Goal: Transaction & Acquisition: Purchase product/service

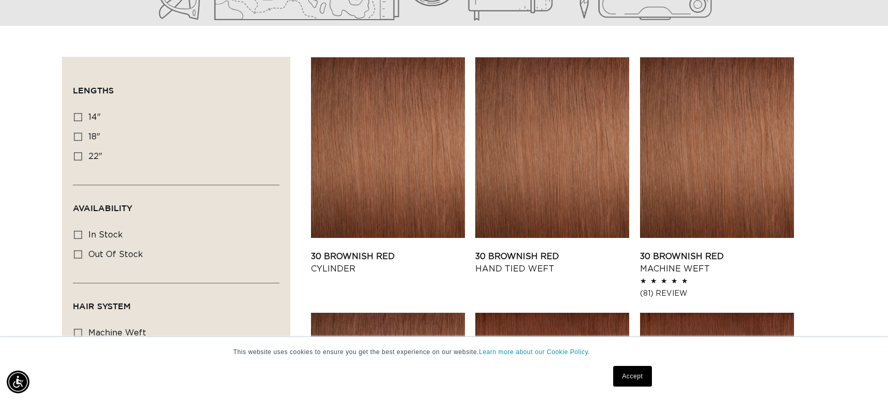
click at [70, 137] on div "Filter: Lengths (0) Lengths 14" 14" (11 products) 18" 18" (19 products) 22" Ava…" at bounding box center [176, 361] width 228 height 608
drag, startPoint x: 74, startPoint y: 137, endPoint x: 105, endPoint y: 144, distance: 32.1
click at [74, 137] on icon at bounding box center [78, 137] width 8 height 8
click at [74, 137] on input "18" 18" (19 products)" at bounding box center [78, 137] width 8 height 8
checkbox input "true"
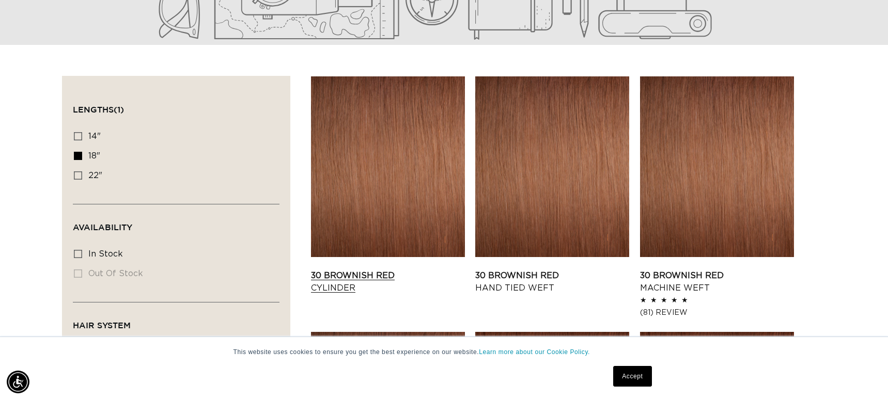
scroll to position [295, 0]
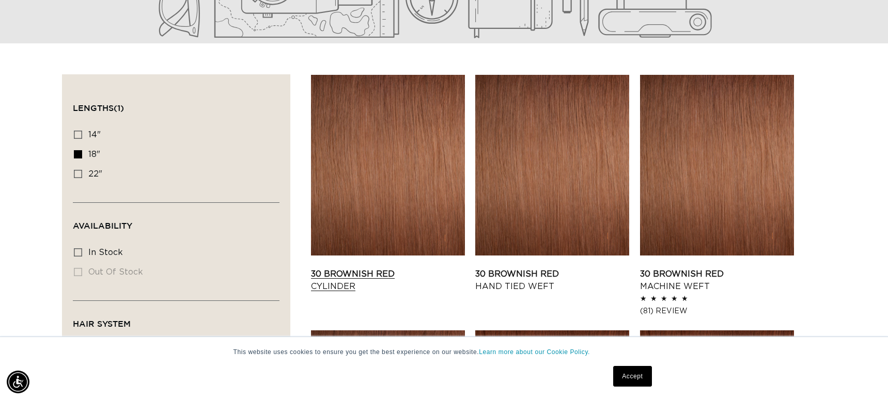
click at [381, 268] on link "30 Brownish Red Cylinder" at bounding box center [388, 280] width 154 height 25
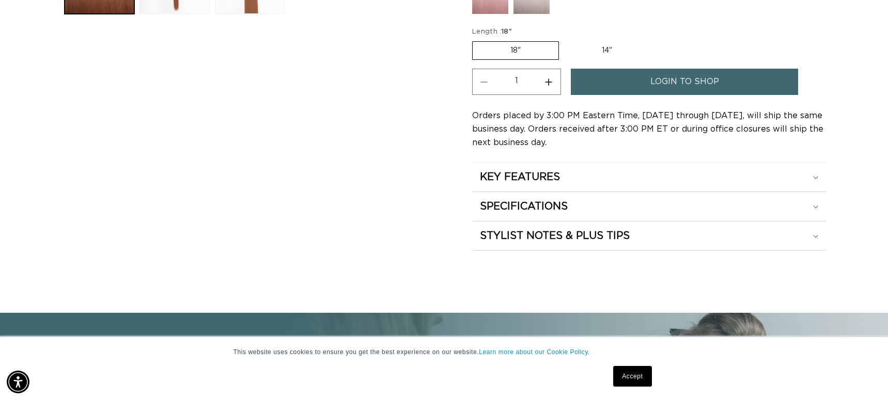
scroll to position [0, 814]
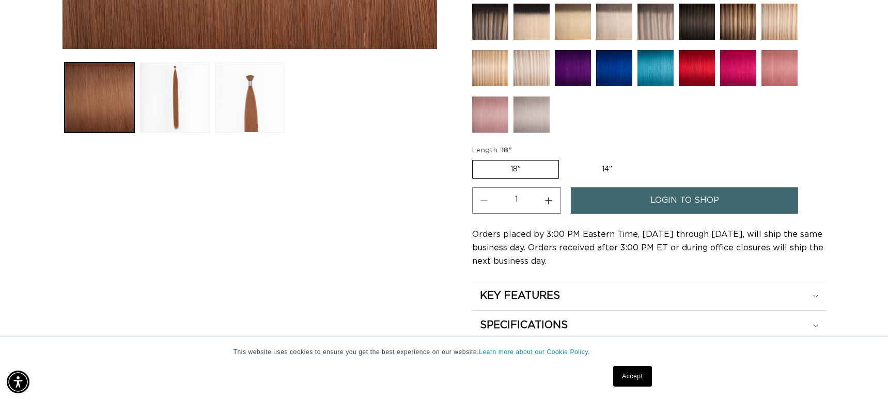
drag, startPoint x: 182, startPoint y: 111, endPoint x: 273, endPoint y: 137, distance: 95.0
click at [182, 111] on button "Load image 2 in gallery view" at bounding box center [174, 97] width 70 height 70
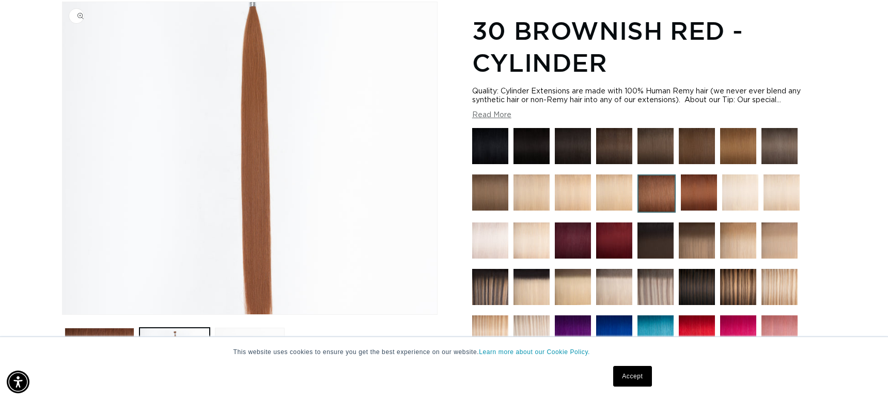
scroll to position [0, 1629]
click at [705, 194] on img at bounding box center [699, 193] width 36 height 36
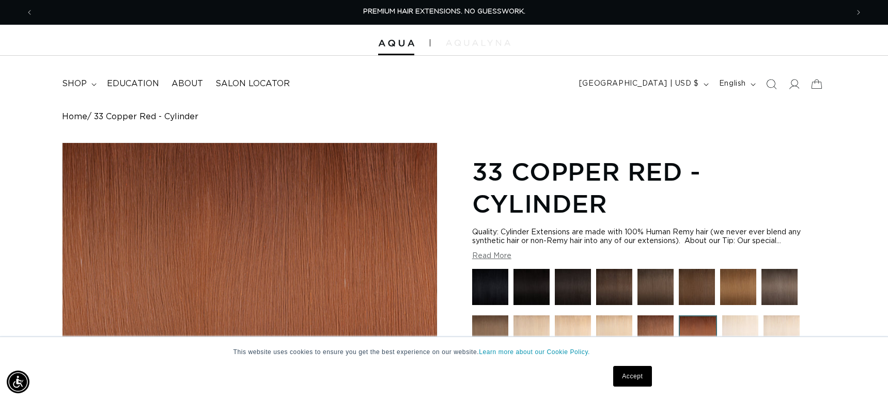
click at [466, 43] on img at bounding box center [478, 43] width 65 height 6
